Goal: Task Accomplishment & Management: Manage account settings

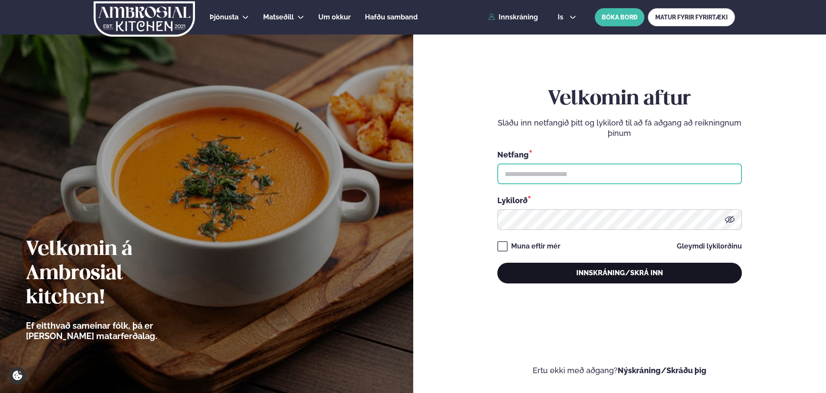
type input "**********"
click at [604, 271] on button "Innskráning/Skrá inn" at bounding box center [619, 273] width 245 height 21
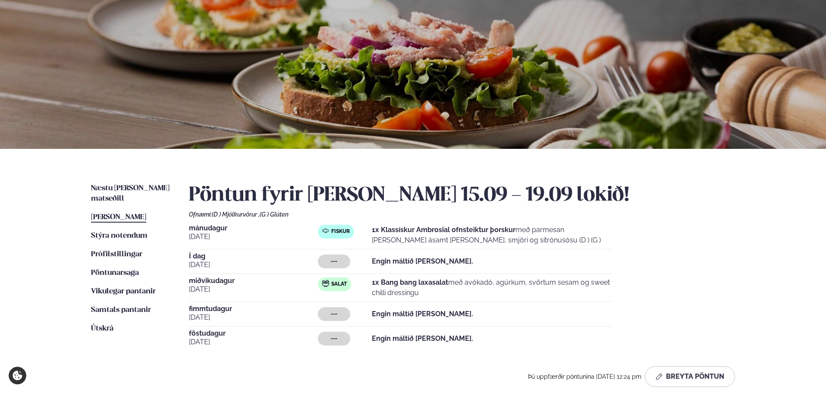
scroll to position [86, 0]
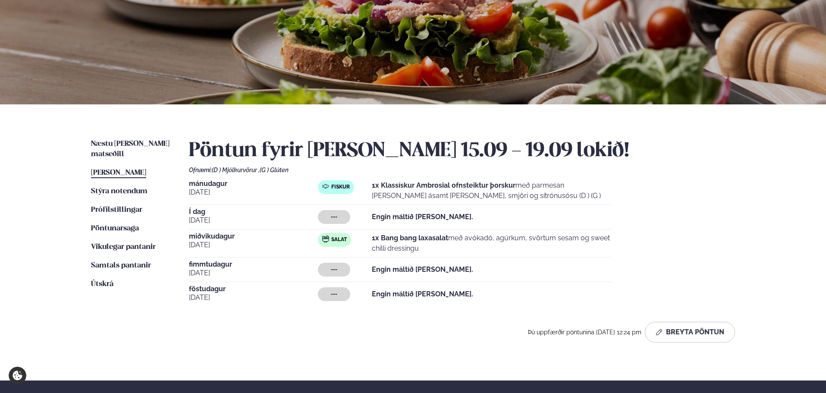
click at [125, 169] on span "[PERSON_NAME]" at bounding box center [118, 172] width 55 height 7
click at [159, 143] on span "Næstu [PERSON_NAME] matseðill" at bounding box center [130, 149] width 79 height 18
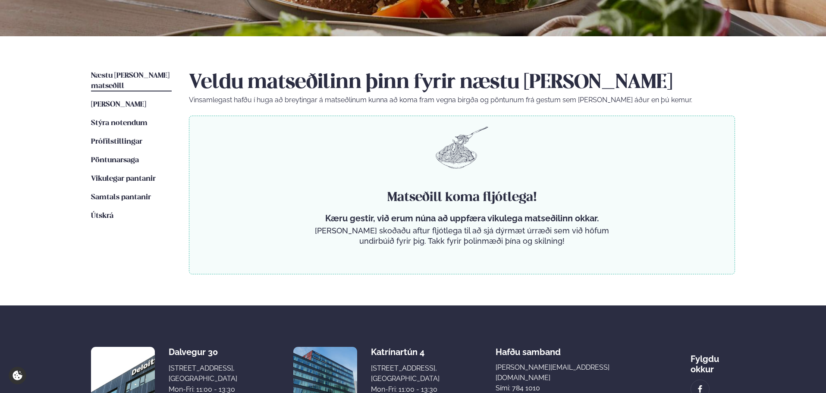
scroll to position [26, 0]
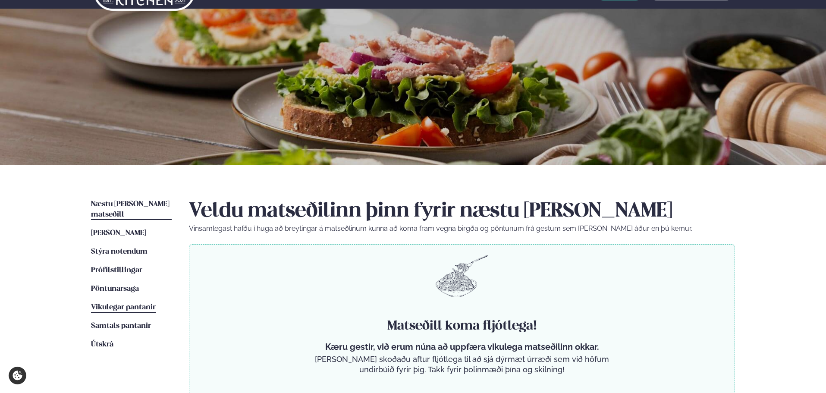
click at [130, 304] on span "Vikulegar pantanir" at bounding box center [123, 307] width 65 height 7
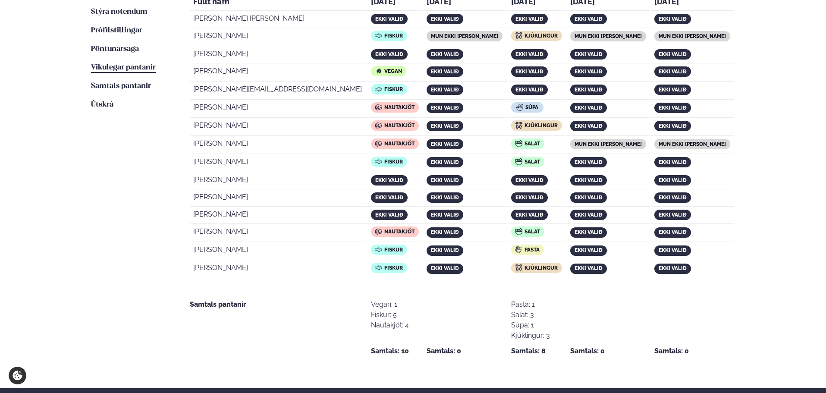
scroll to position [259, 0]
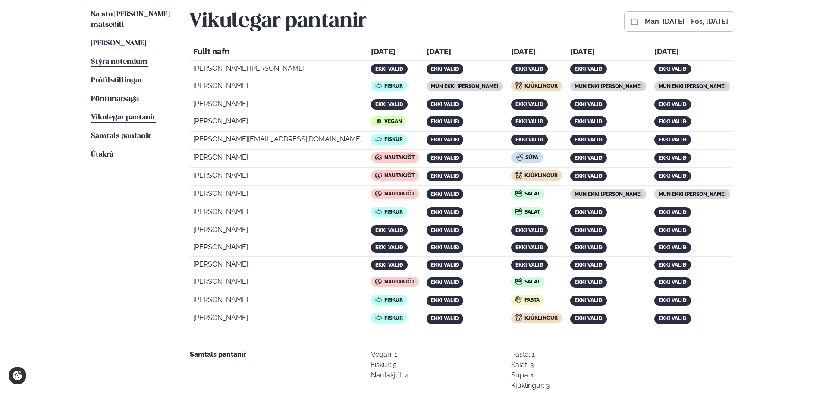
click at [128, 58] on span "Stýra notendum" at bounding box center [119, 61] width 57 height 7
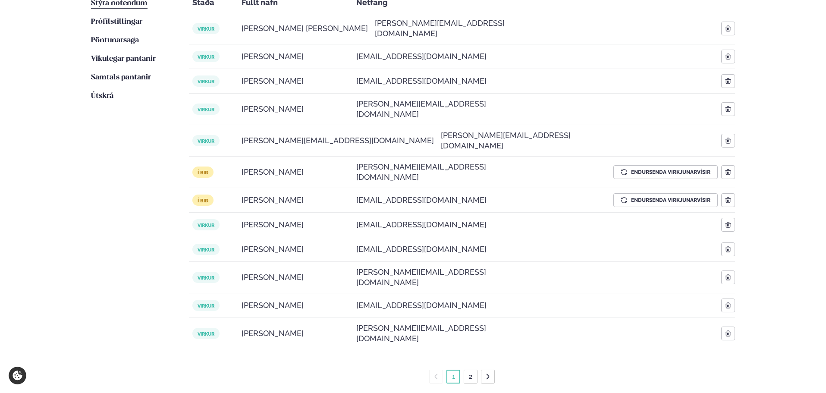
scroll to position [259, 0]
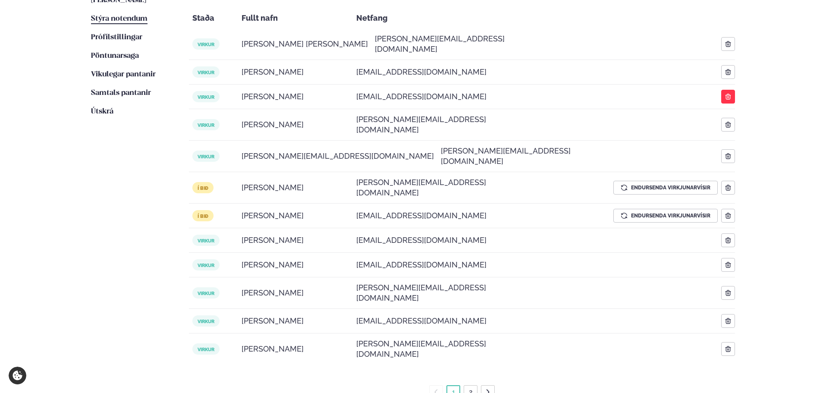
click at [730, 94] on icon "button" at bounding box center [728, 97] width 6 height 6
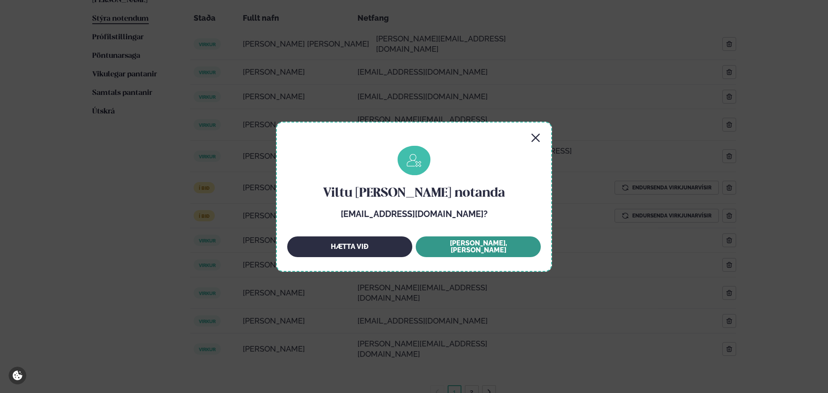
click at [473, 250] on button "Já, EYÐA" at bounding box center [478, 246] width 125 height 21
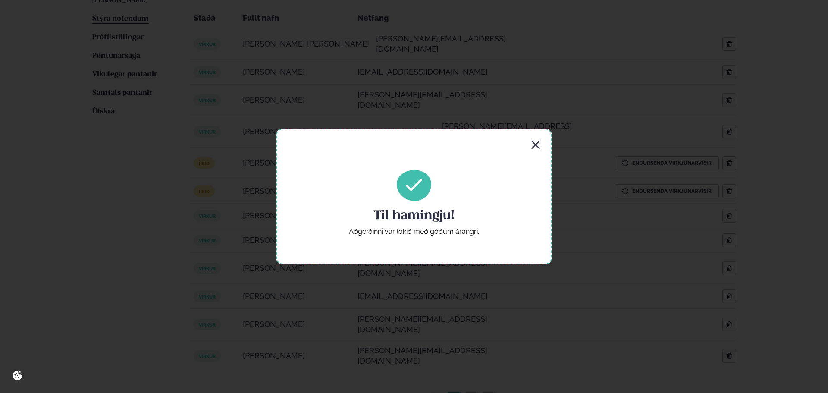
click at [542, 145] on div "Til hamingju! Aðgerðinni var lokið með góðum árangri." at bounding box center [414, 196] width 276 height 135
click at [536, 142] on icon "button" at bounding box center [536, 145] width 10 height 10
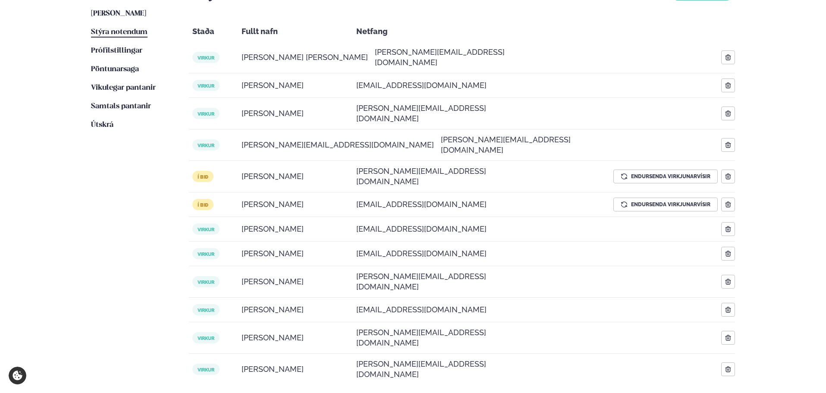
scroll to position [302, 0]
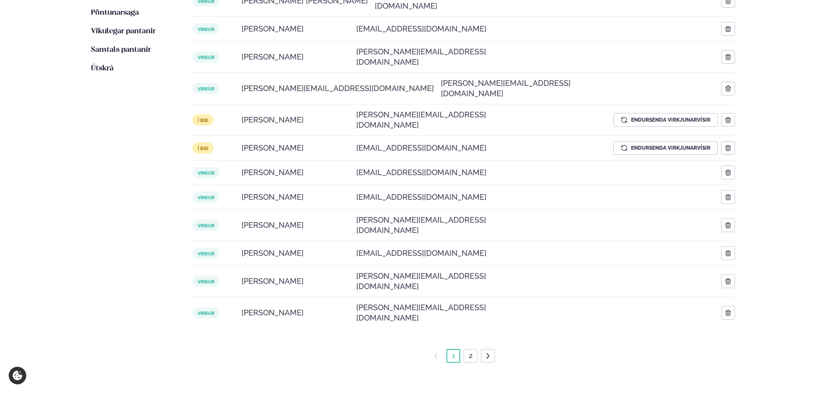
click at [472, 349] on link "2" at bounding box center [470, 356] width 7 height 14
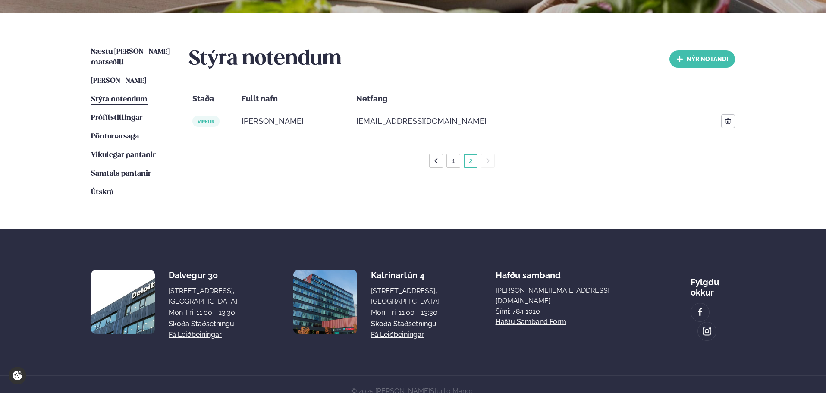
click at [436, 160] on icon at bounding box center [436, 161] width 3 height 6
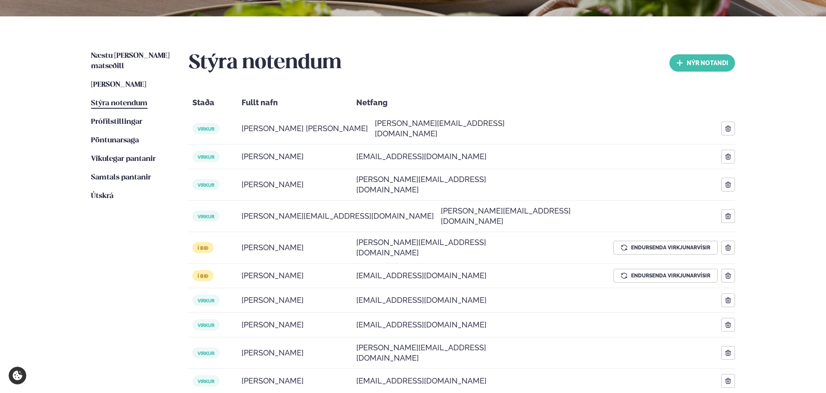
scroll to position [96, 0]
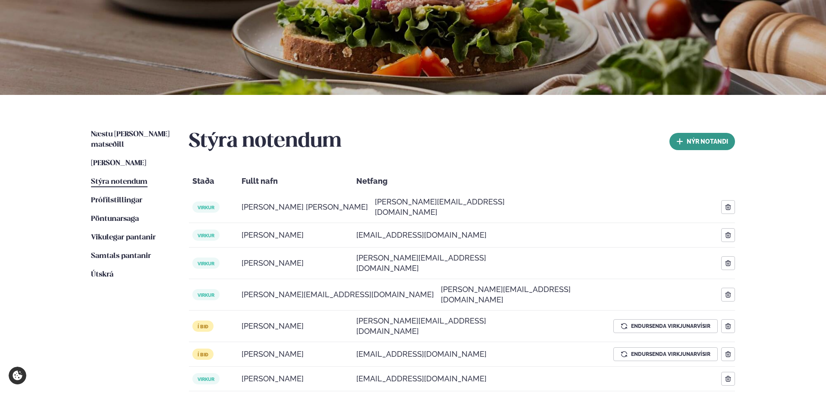
click at [714, 147] on button "nýr Notandi" at bounding box center [702, 141] width 66 height 17
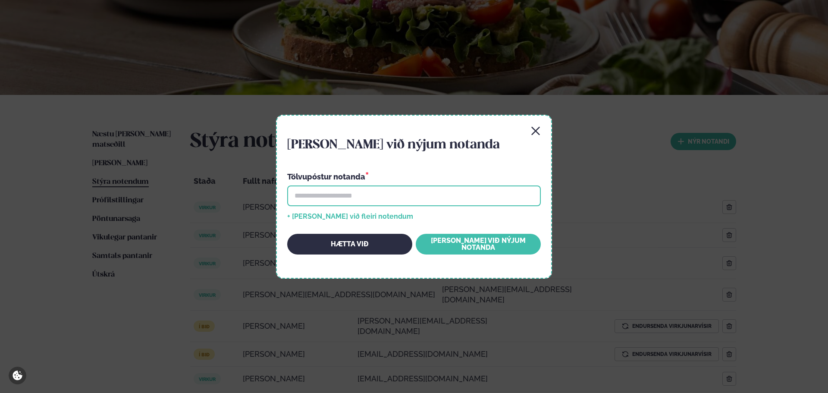
click at [504, 195] on input "email" at bounding box center [414, 195] width 254 height 21
type input "**********"
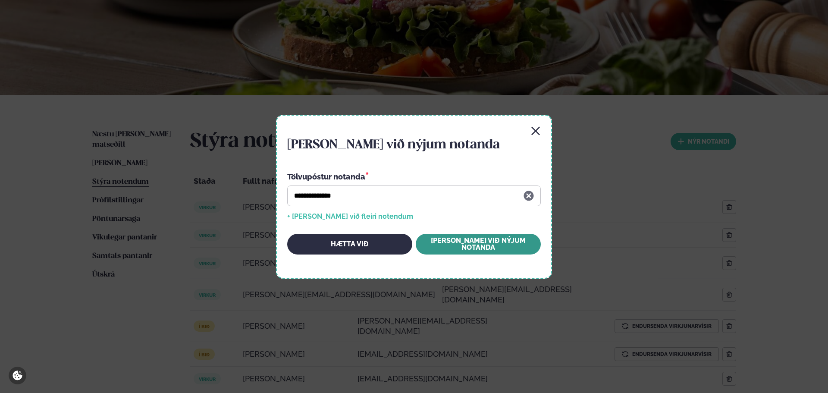
click at [504, 245] on button "Bæta við nýjum notanda" at bounding box center [478, 244] width 125 height 21
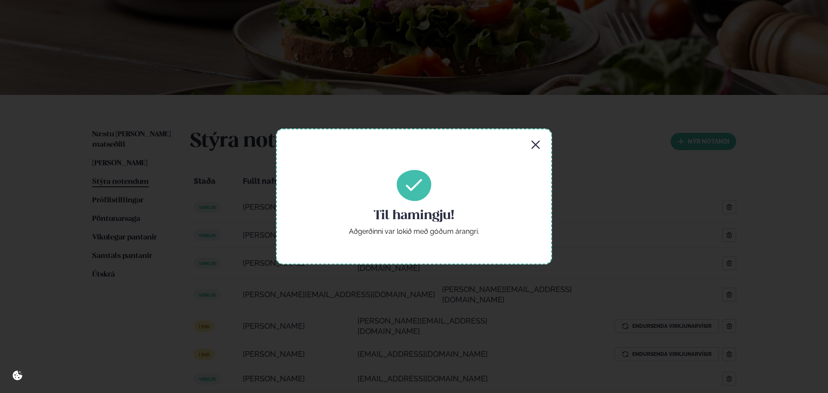
click at [537, 143] on icon "button" at bounding box center [536, 145] width 10 height 10
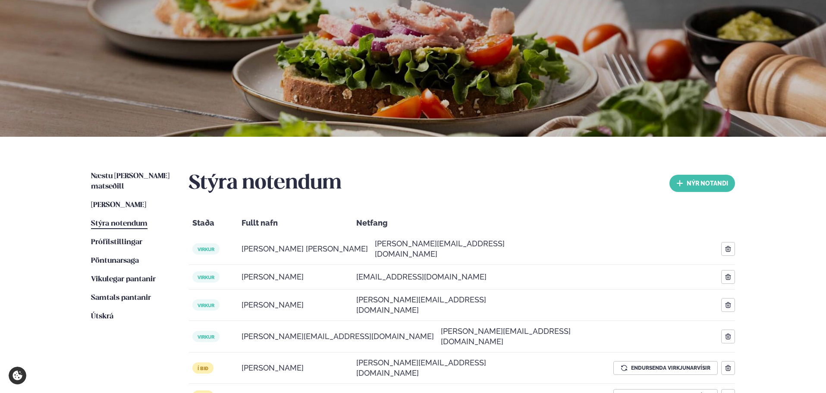
scroll to position [0, 0]
